Goal: Browse casually

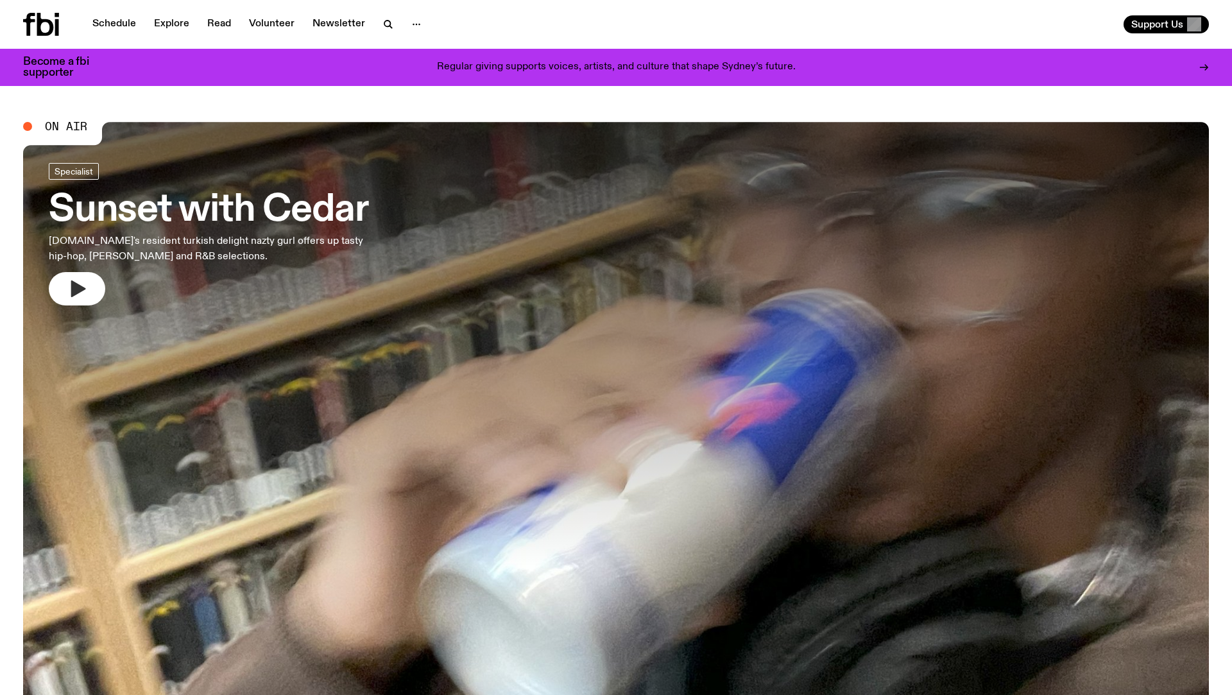
click at [75, 295] on icon "button" at bounding box center [77, 289] width 21 height 21
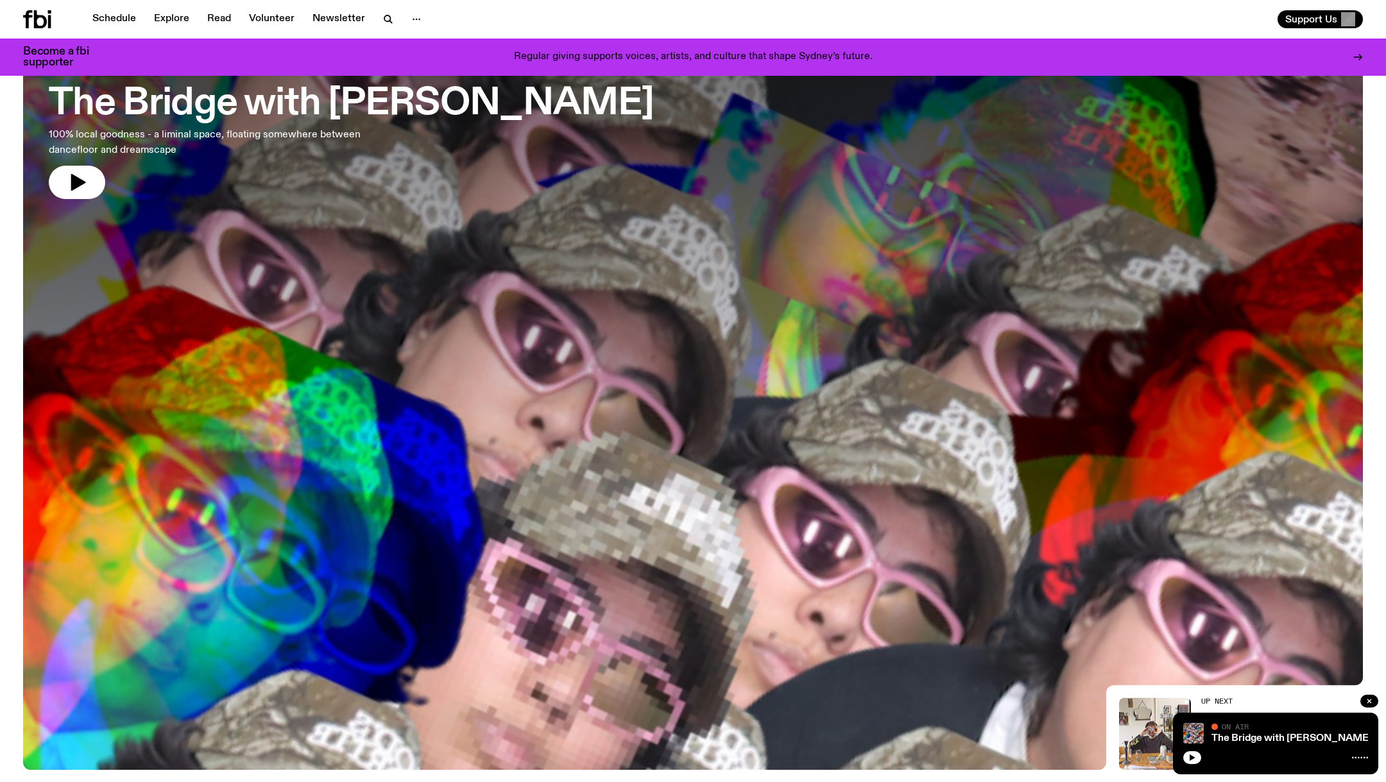
scroll to position [159, 0]
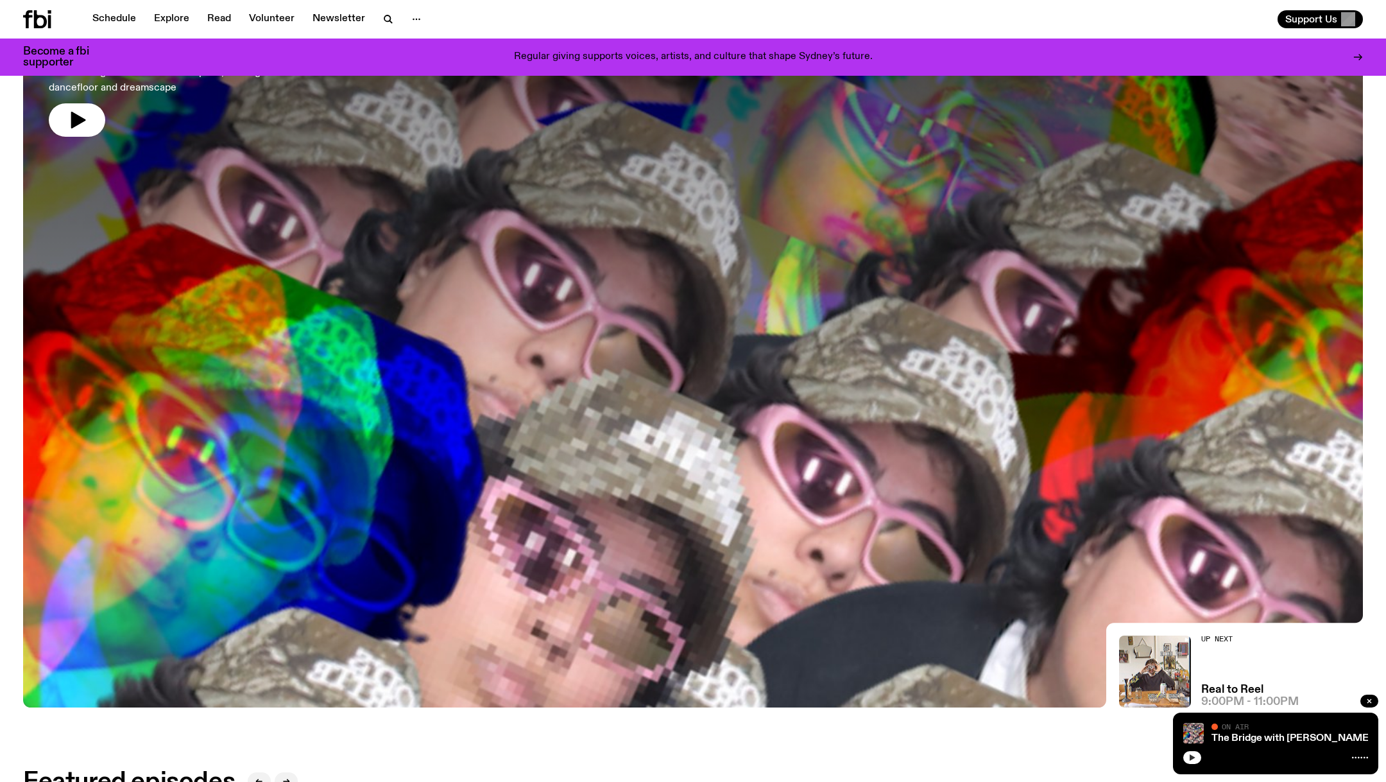
click at [1188, 754] on button "button" at bounding box center [1193, 757] width 18 height 13
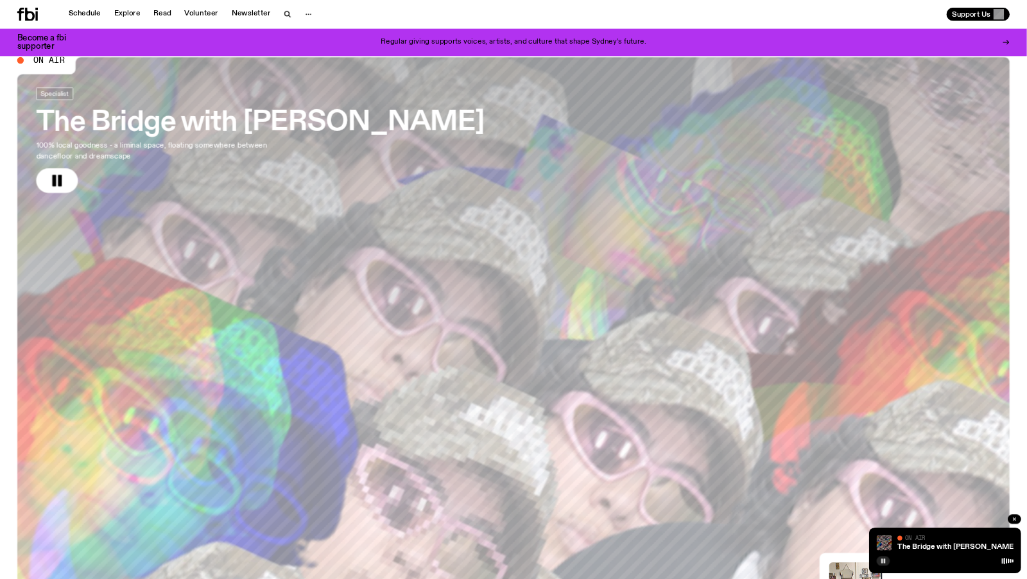
scroll to position [0, 0]
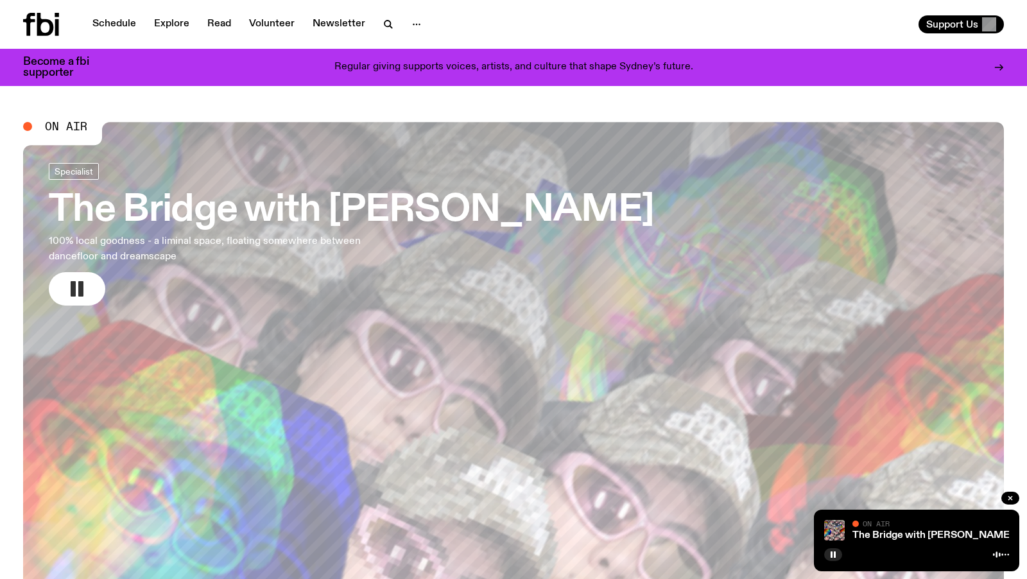
click at [82, 288] on rect "button" at bounding box center [80, 288] width 5 height 15
